Goal: Information Seeking & Learning: Learn about a topic

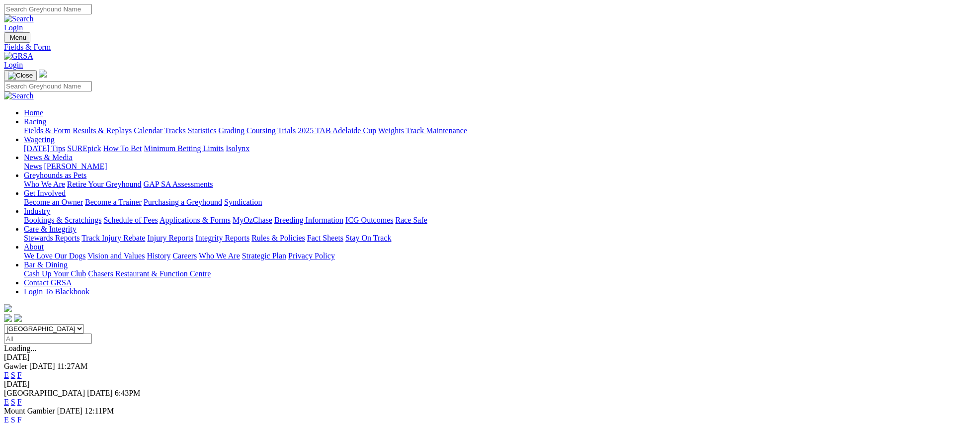
scroll to position [86, 0]
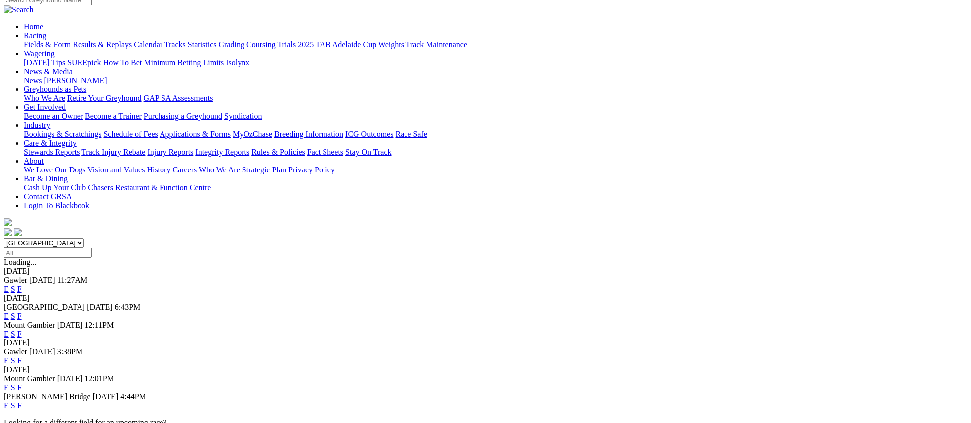
click at [22, 401] on link "F" at bounding box center [19, 405] width 4 height 8
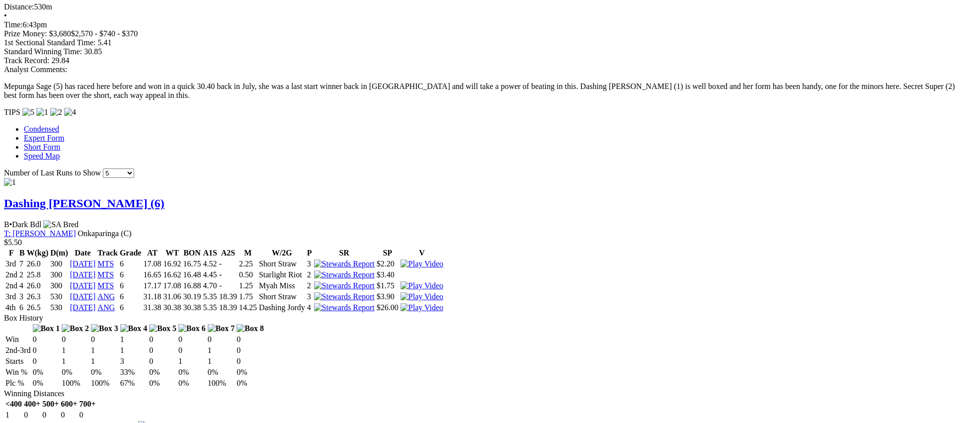
scroll to position [826, 0]
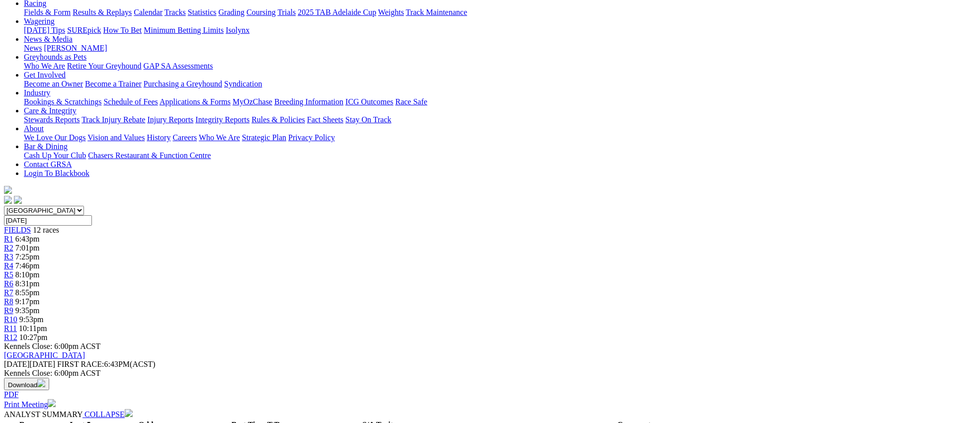
scroll to position [0, 0]
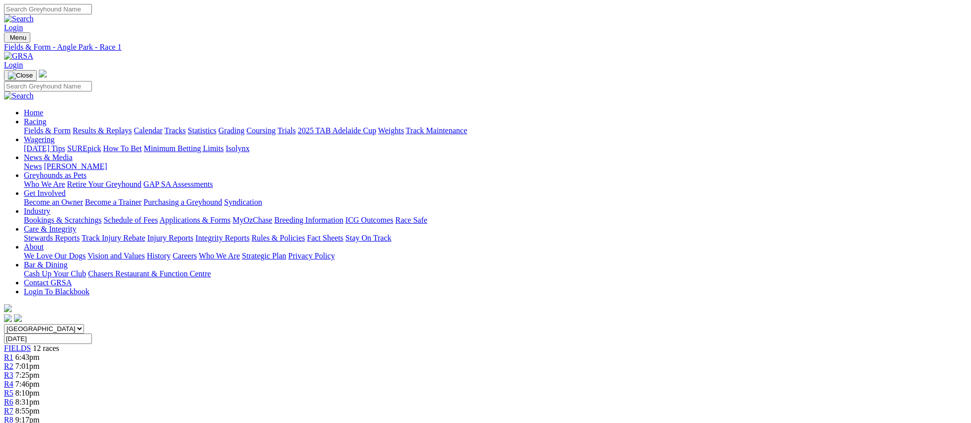
click at [13, 362] on link "R2" at bounding box center [8, 366] width 9 height 8
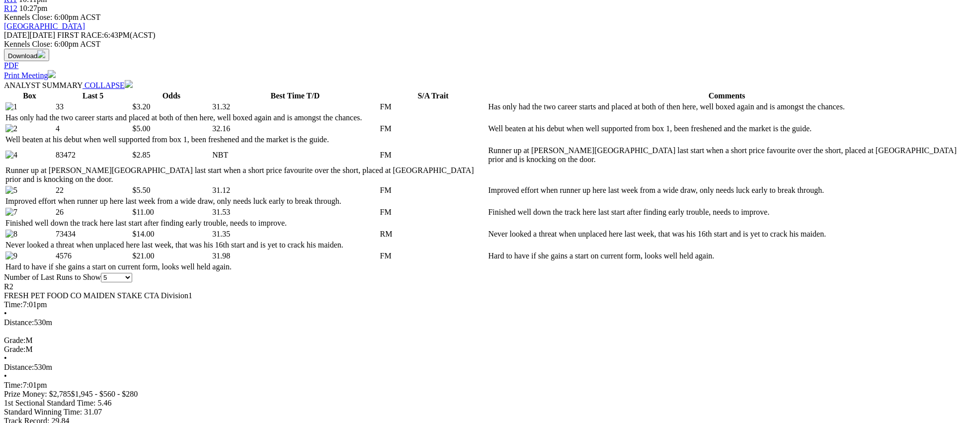
scroll to position [452, 0]
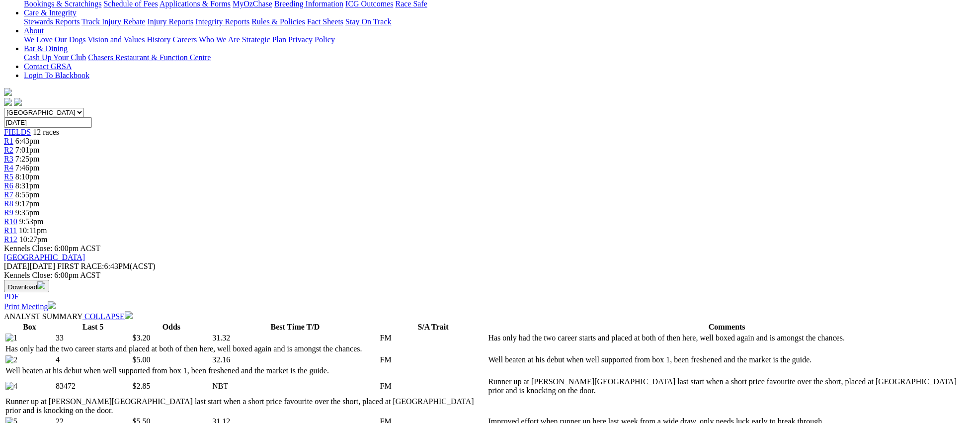
scroll to position [0, 0]
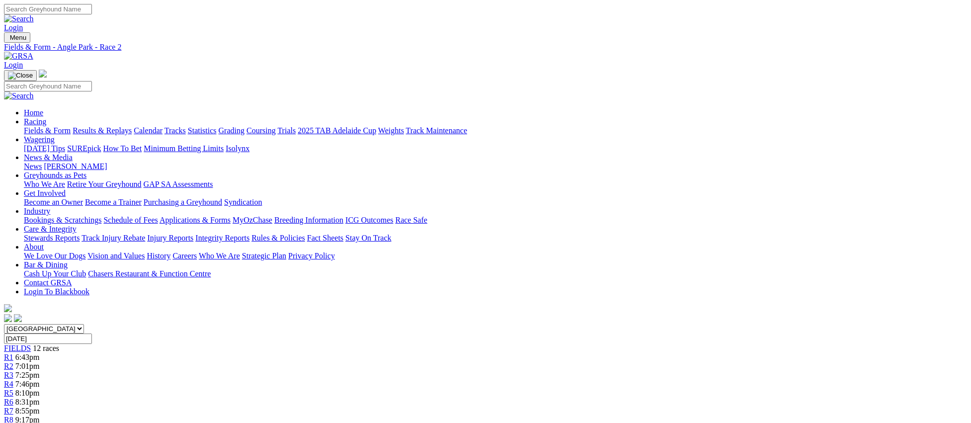
click at [354, 371] on div "R3 7:25pm" at bounding box center [485, 375] width 963 height 9
click at [13, 380] on span "R4" at bounding box center [8, 384] width 9 height 8
click at [13, 389] on link "R5" at bounding box center [8, 393] width 9 height 8
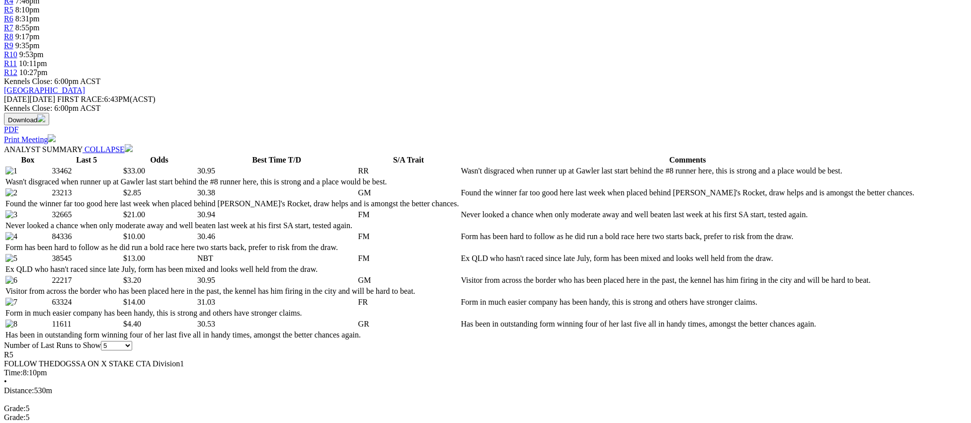
scroll to position [384, 0]
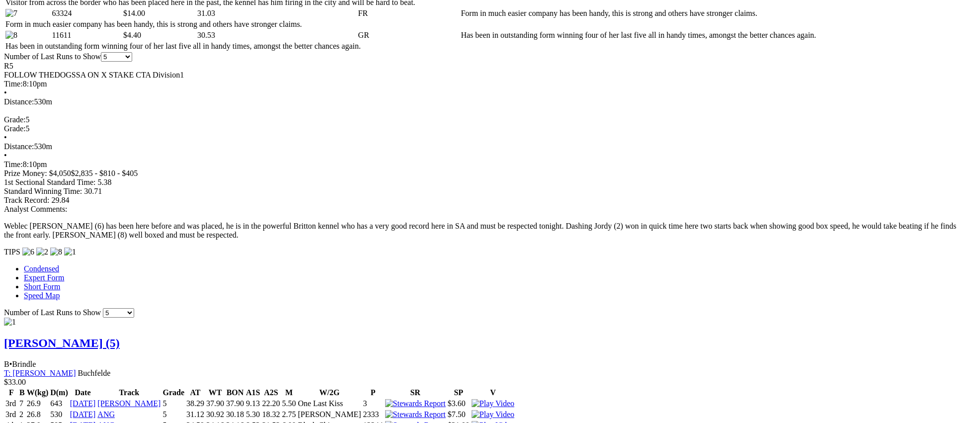
scroll to position [0, 0]
